Goal: Transaction & Acquisition: Purchase product/service

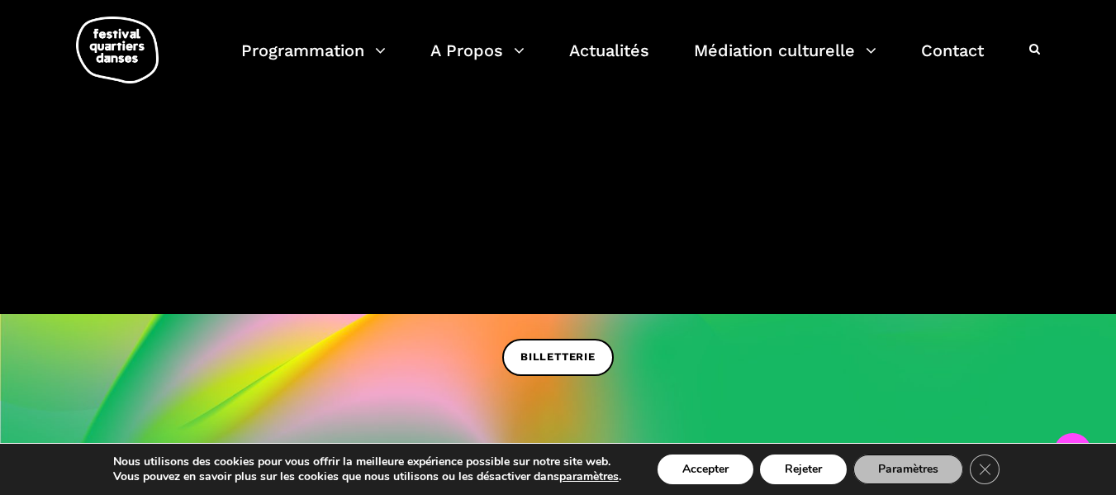
scroll to position [344, 0]
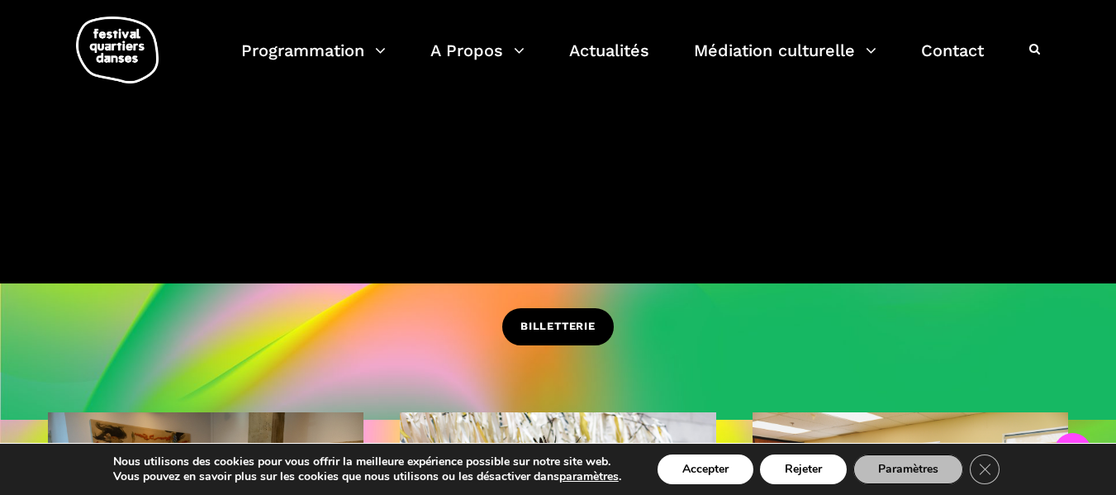
click at [573, 335] on span "BILLETTERIE" at bounding box center [557, 326] width 75 height 17
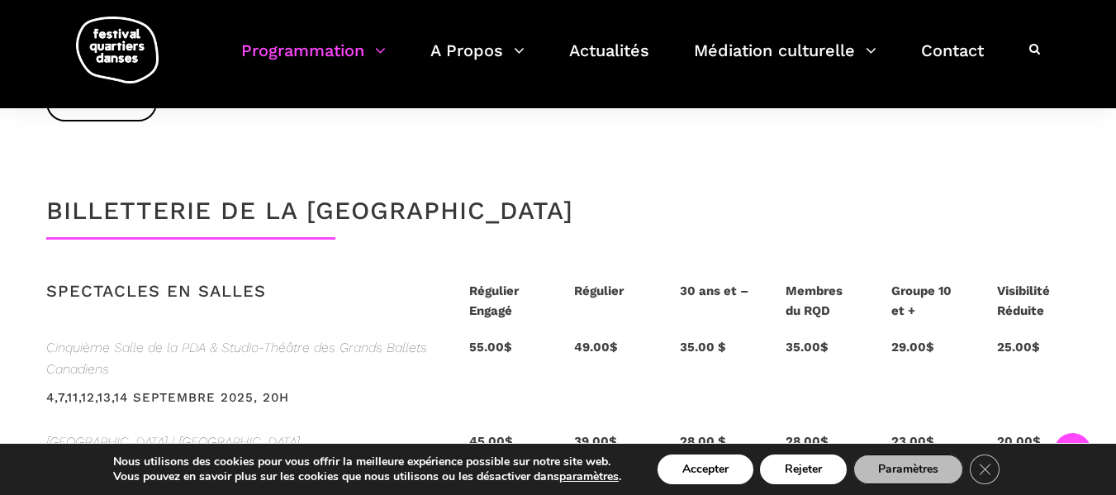
scroll to position [1664, 0]
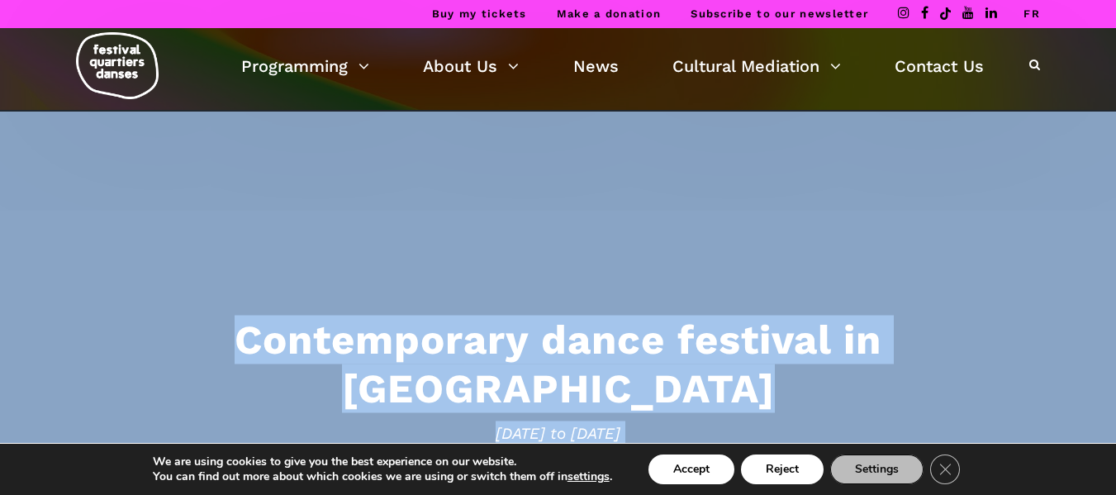
drag, startPoint x: 1080, startPoint y: 61, endPoint x: 1084, endPoint y: 114, distance: 53.0
click at [1092, 12] on div "Buy my tickets Make a donation Subscribe to our newsletter FR Programming Ticke…" at bounding box center [558, 56] width 1116 height 112
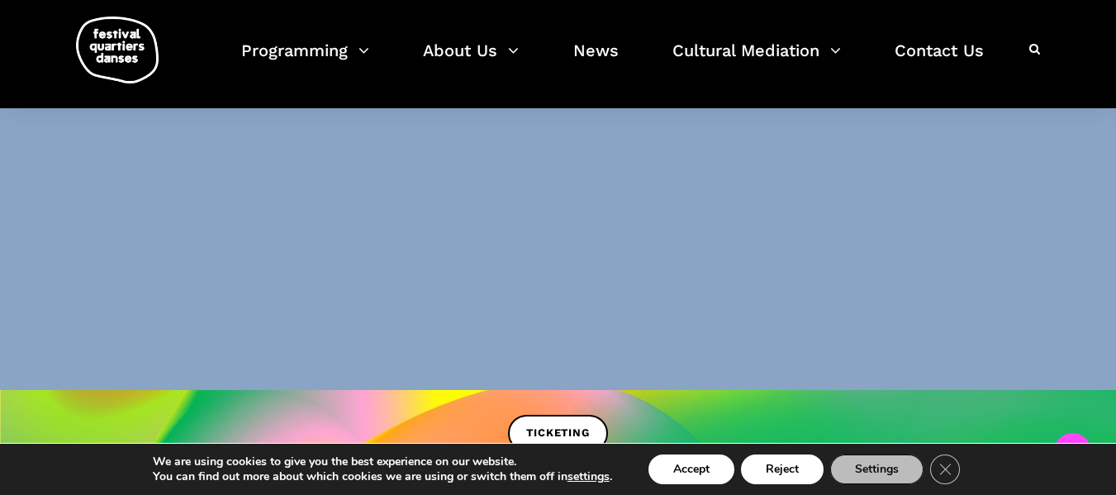
scroll to position [434, 0]
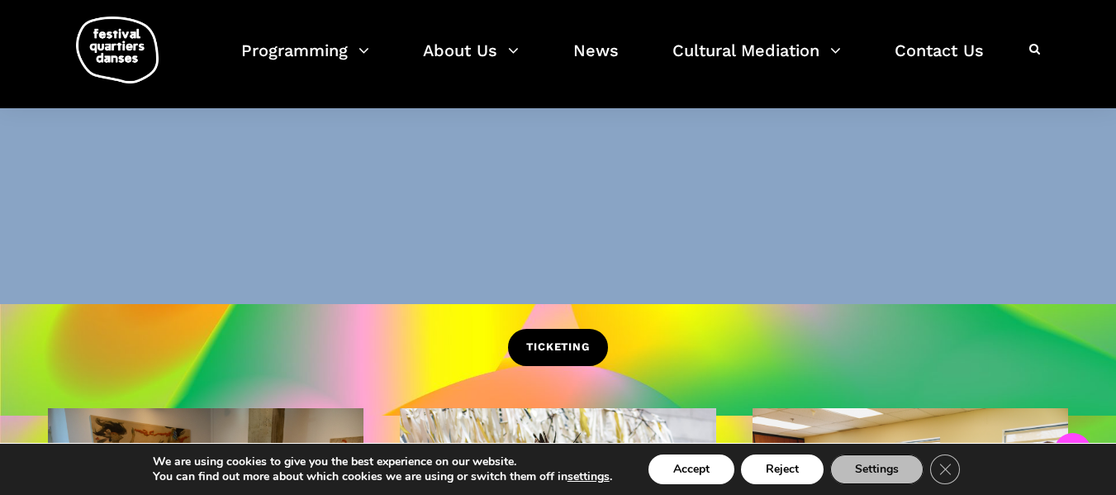
click at [577, 347] on span "TICKETING" at bounding box center [557, 347] width 63 height 17
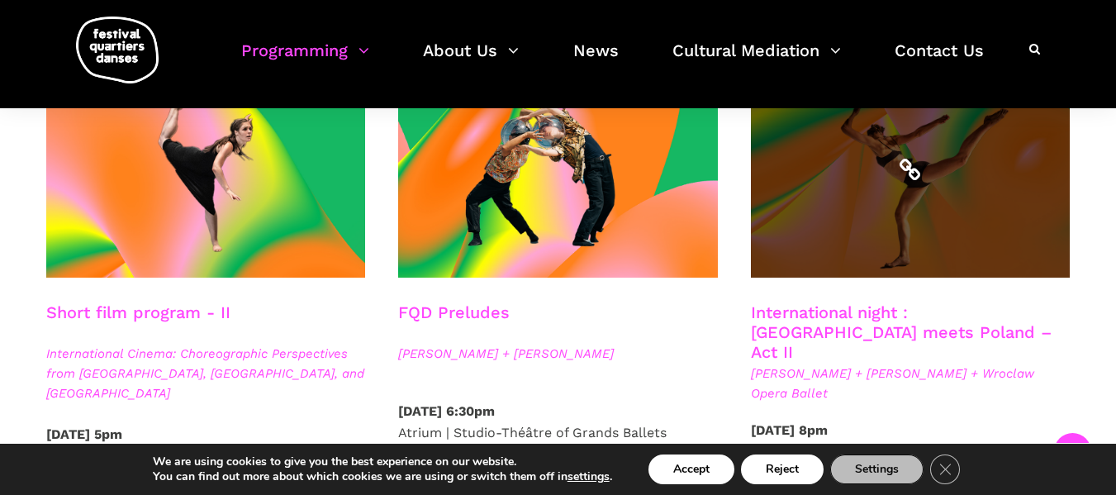
scroll to position [1357, 0]
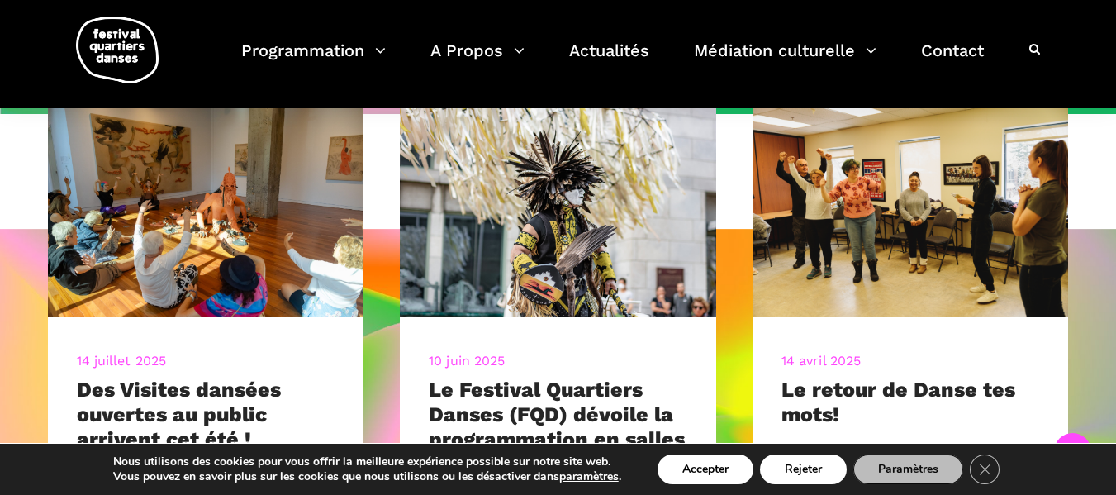
scroll to position [589, 0]
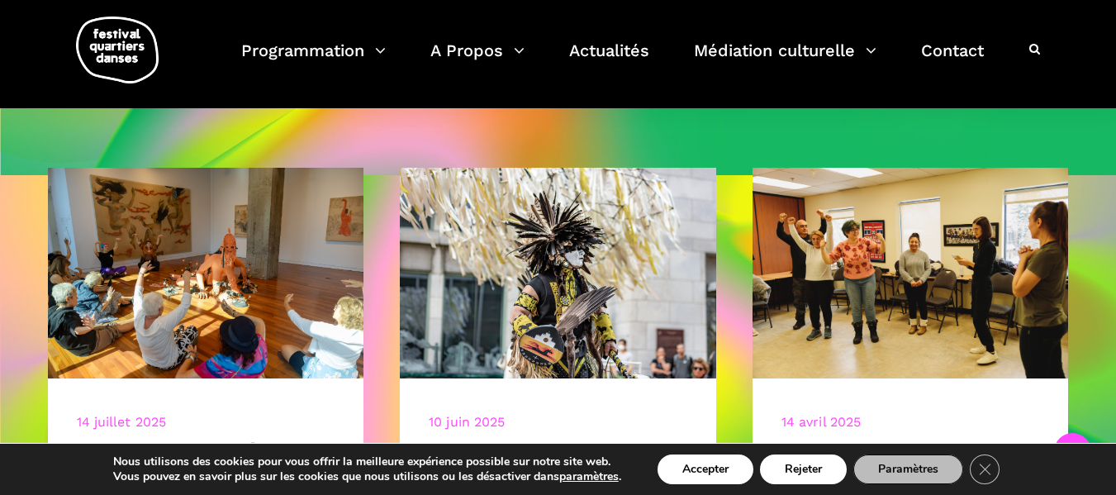
click at [1098, 61] on div "Programmation Billetterie 2025 Programmation Gratuite Calendrier du Festival Le…" at bounding box center [557, 54] width 1091 height 108
